Goal: Find specific page/section: Find specific page/section

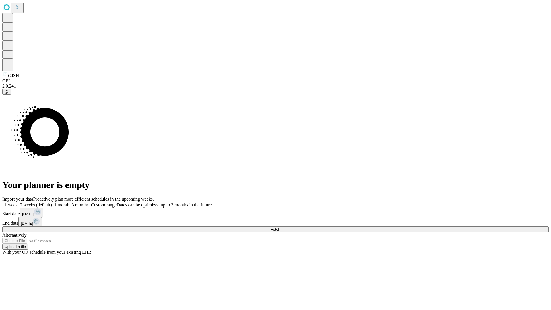
click at [280, 227] on span "Fetch" at bounding box center [275, 229] width 9 height 4
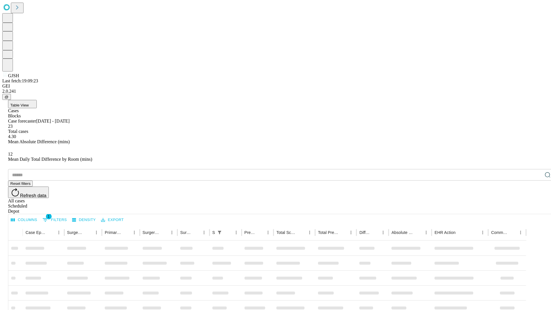
click at [536, 209] on div "Depot" at bounding box center [281, 211] width 546 height 5
